Goal: Navigation & Orientation: Find specific page/section

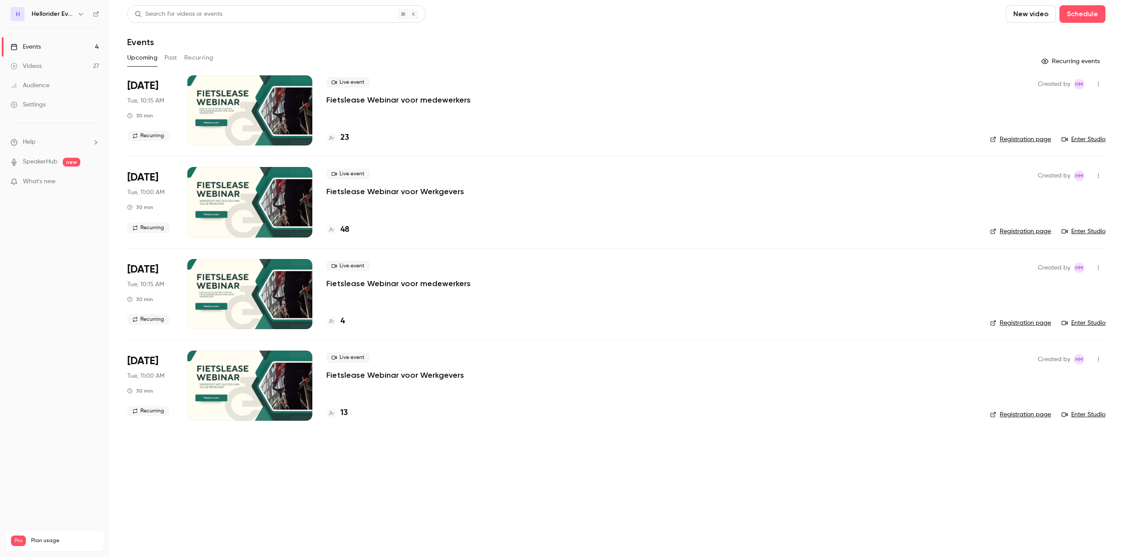
click at [45, 49] on link "Events 4" at bounding box center [55, 46] width 110 height 19
click at [47, 71] on link "Videos 27" at bounding box center [55, 66] width 110 height 19
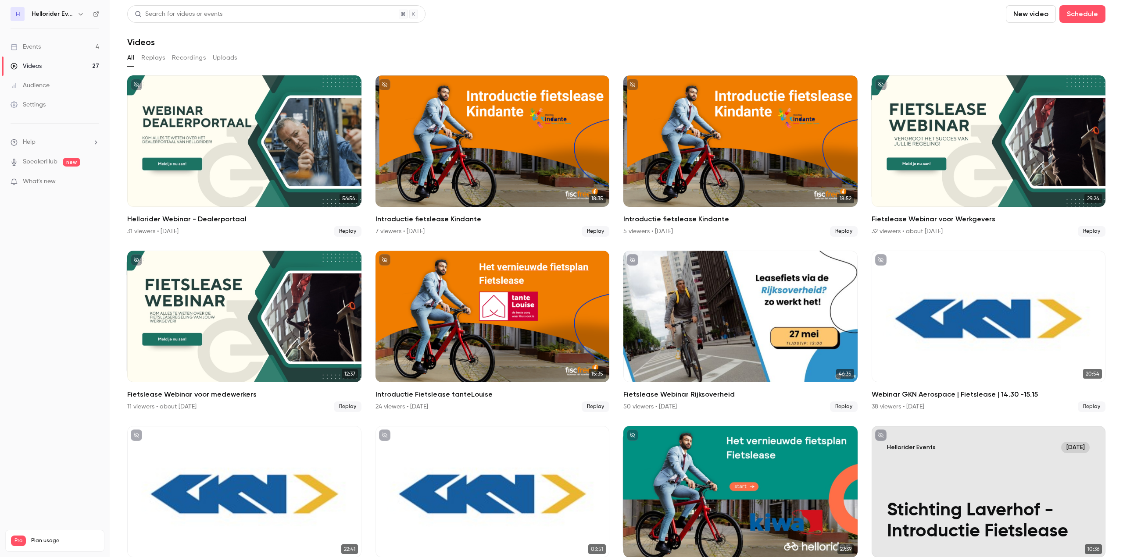
click at [46, 50] on link "Events 4" at bounding box center [55, 46] width 110 height 19
